Goal: Navigation & Orientation: Find specific page/section

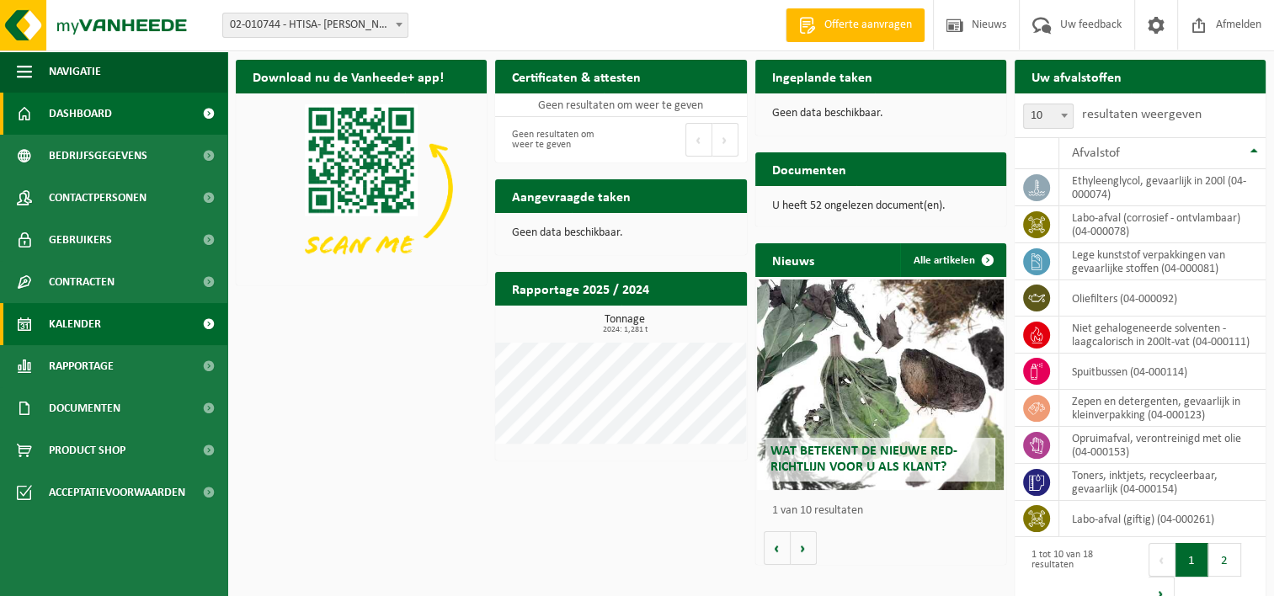
click at [112, 323] on link "Kalender" at bounding box center [113, 324] width 227 height 42
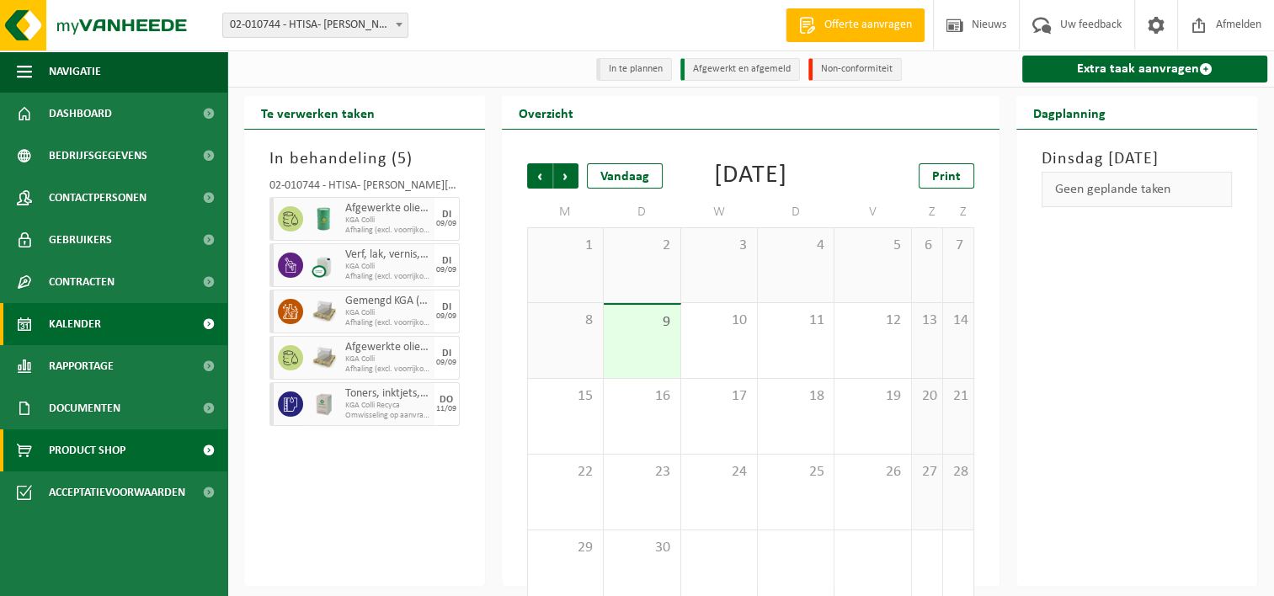
click at [84, 446] on span "Product Shop" at bounding box center [87, 451] width 77 height 42
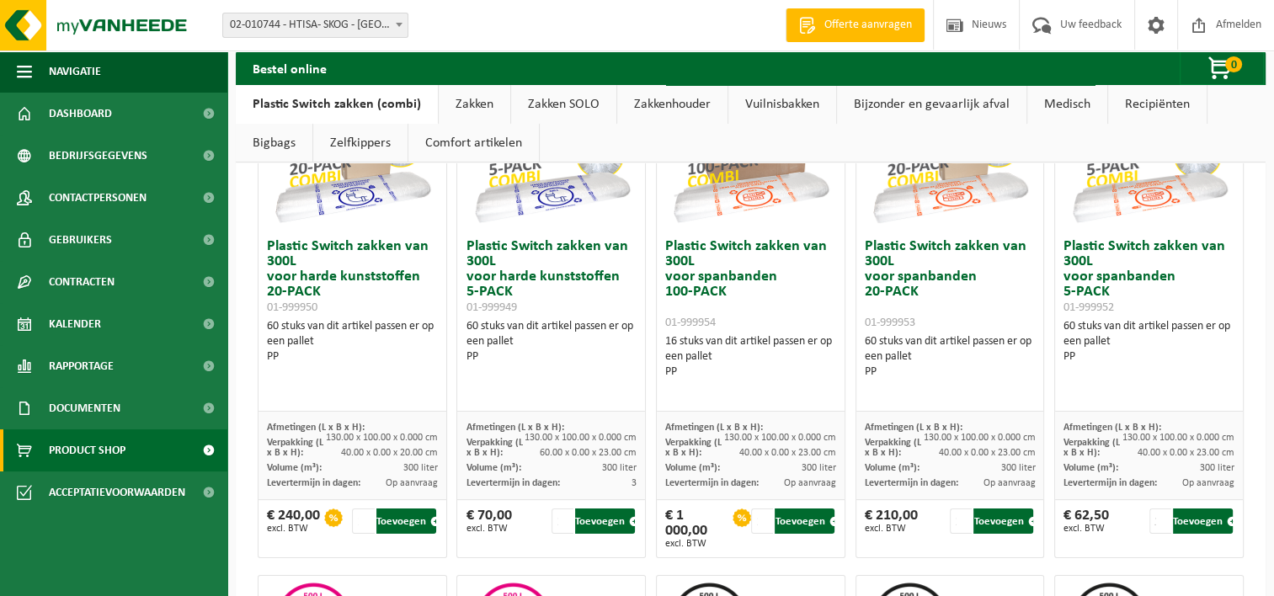
scroll to position [192, 0]
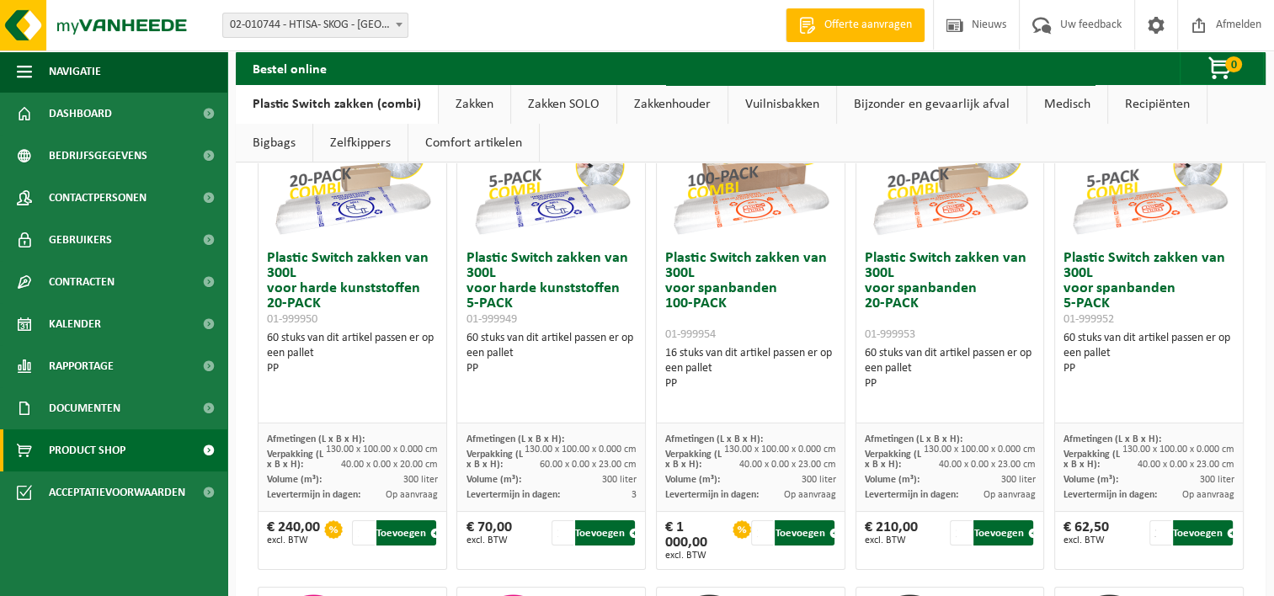
click at [586, 131] on ul "Plastic Switch zakken (combi) Zakken Zakken SOLO Zakkenhouder Vuilnisbakken Bij…" at bounding box center [751, 123] width 1030 height 77
click at [873, 103] on link "Bijzonder en gevaarlijk afval" at bounding box center [932, 104] width 190 height 39
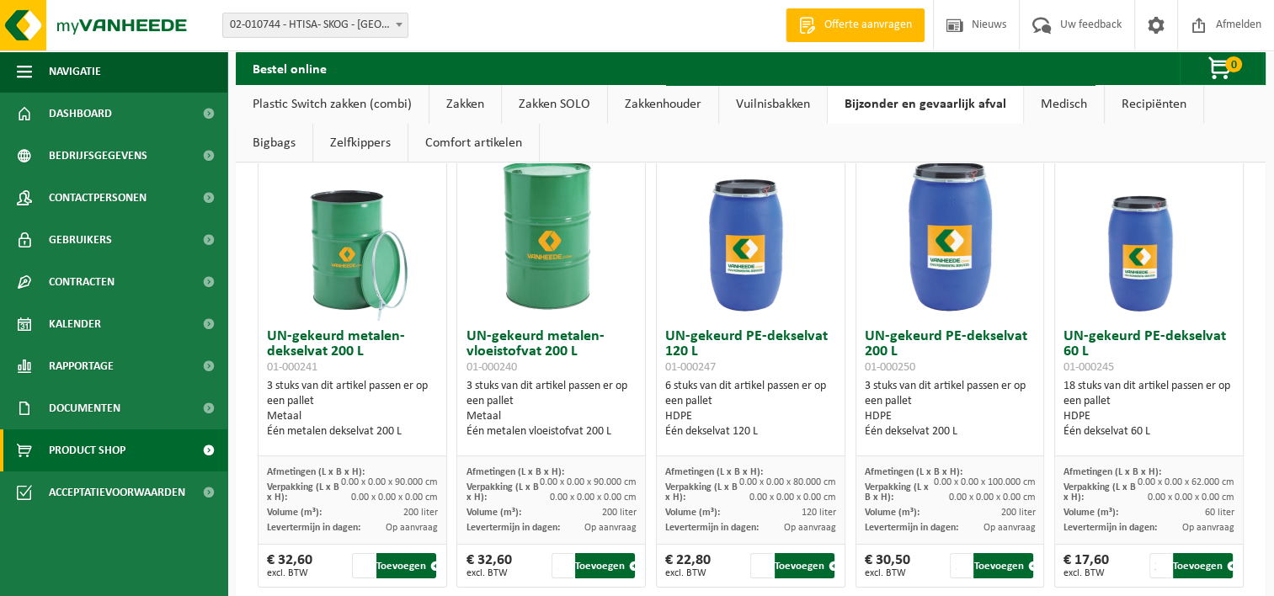
scroll to position [24, 0]
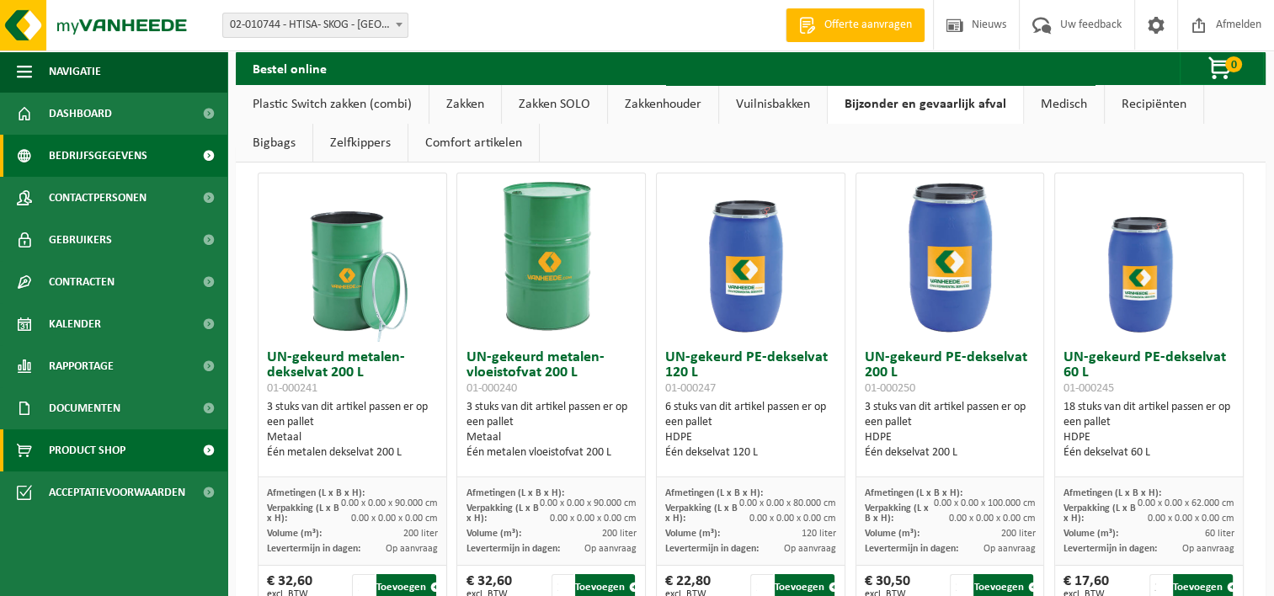
click at [123, 158] on span "Bedrijfsgegevens" at bounding box center [98, 156] width 99 height 42
